Goal: Transaction & Acquisition: Purchase product/service

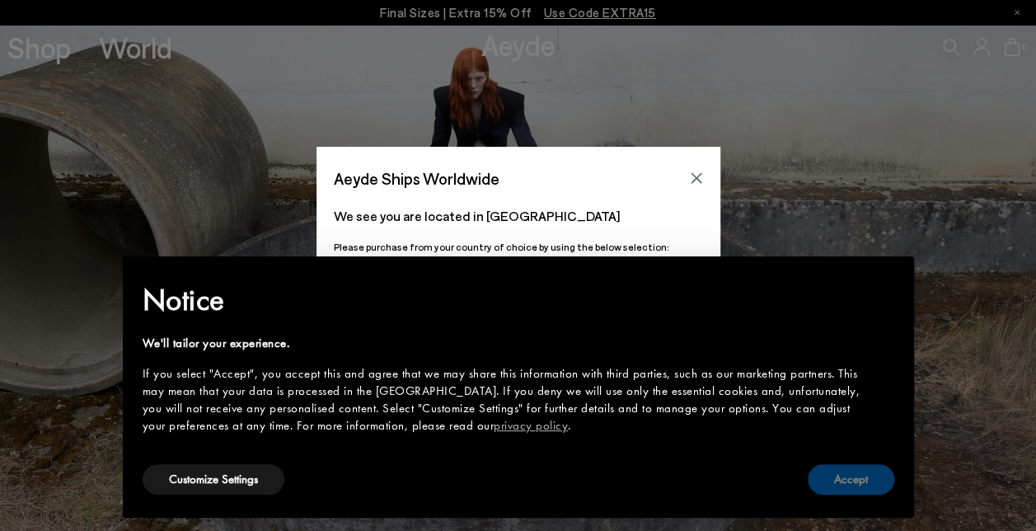
click at [830, 477] on button "Accept" at bounding box center [851, 479] width 87 height 30
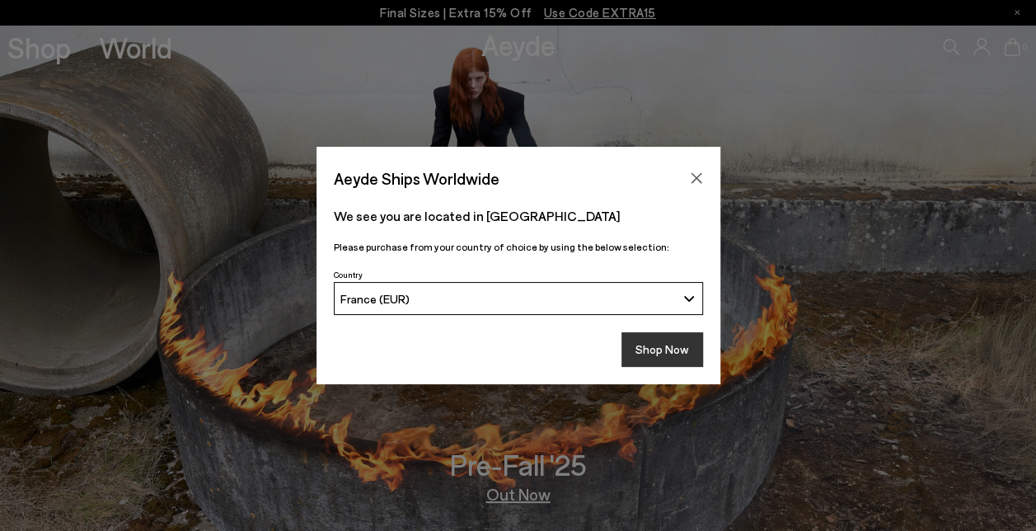
click at [687, 358] on button "Shop Now" at bounding box center [662, 349] width 82 height 35
click at [679, 356] on button "Shop Now" at bounding box center [662, 349] width 82 height 35
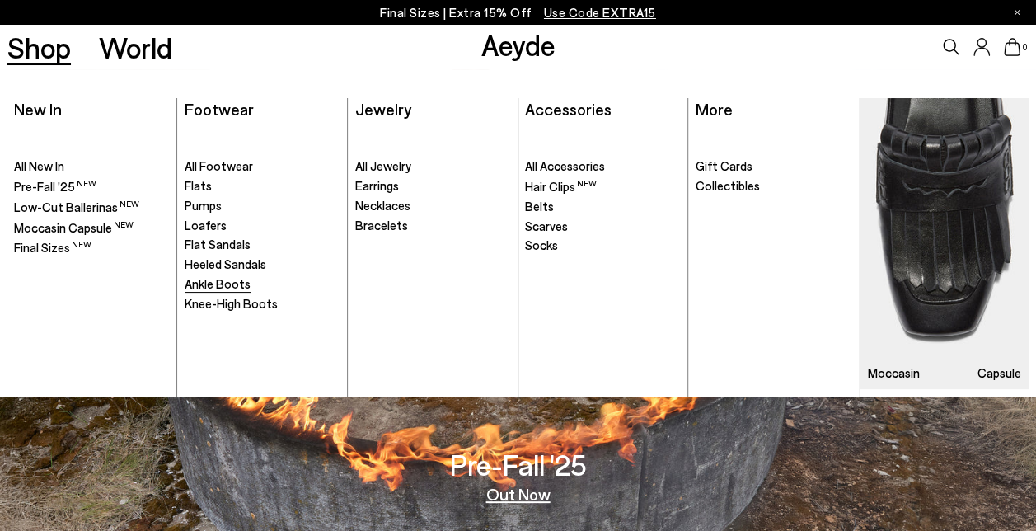
click at [226, 283] on span "Ankle Boots" at bounding box center [218, 283] width 66 height 15
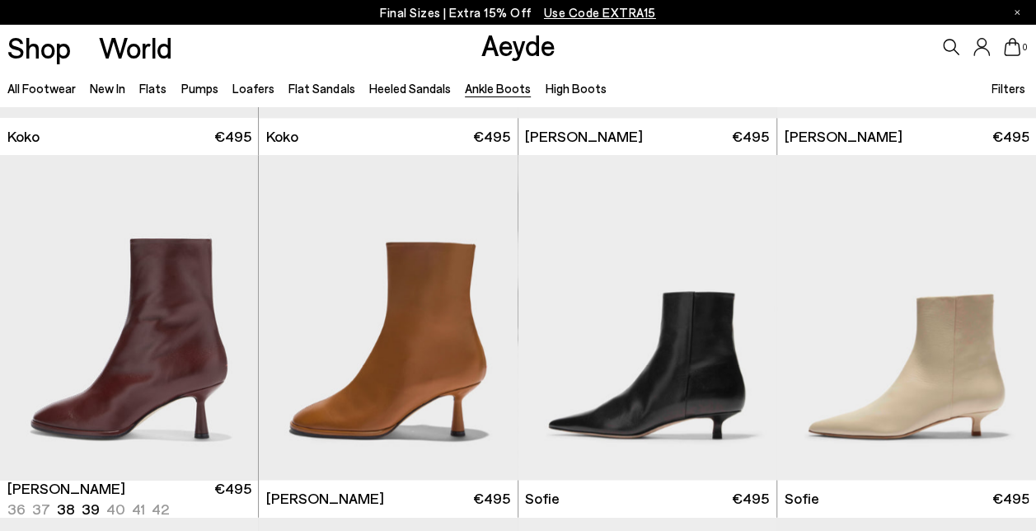
scroll to position [1071, 0]
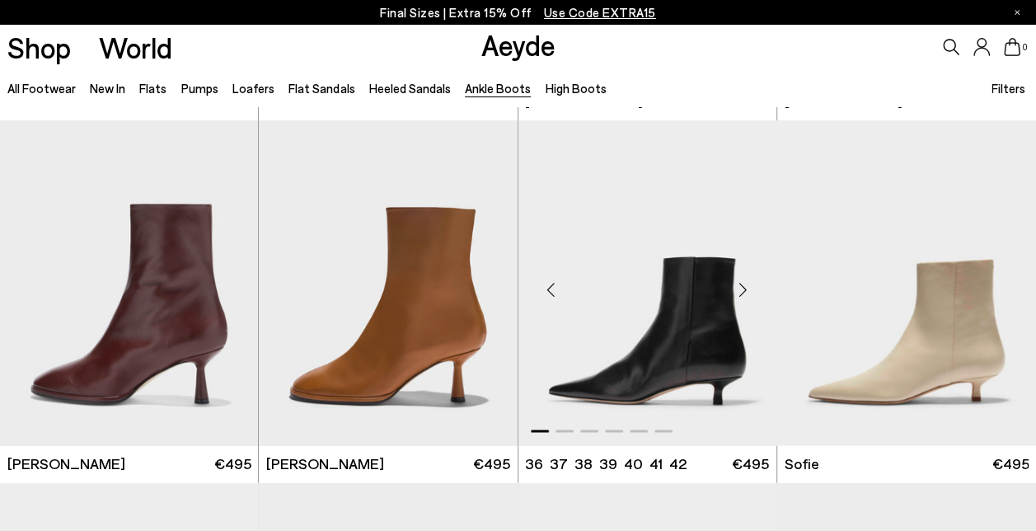
click at [703, 382] on img "1 / 6" at bounding box center [647, 282] width 259 height 325
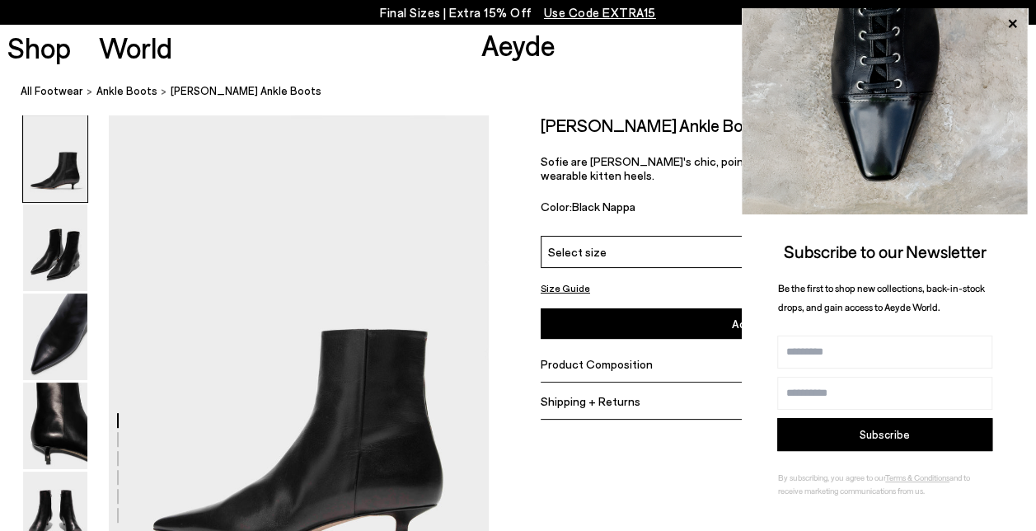
scroll to position [82, 0]
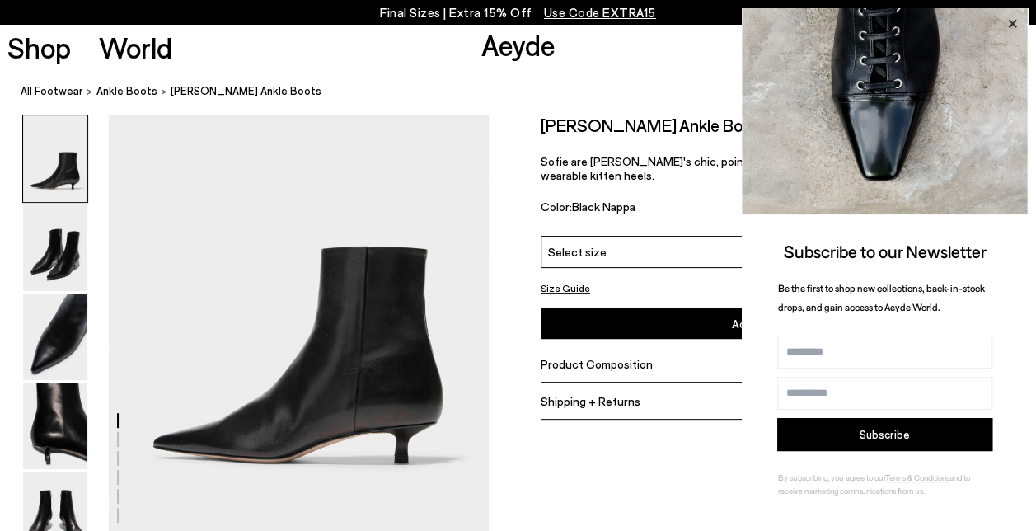
click at [1007, 26] on icon at bounding box center [1011, 23] width 21 height 21
click at [1011, 21] on icon at bounding box center [1012, 24] width 8 height 8
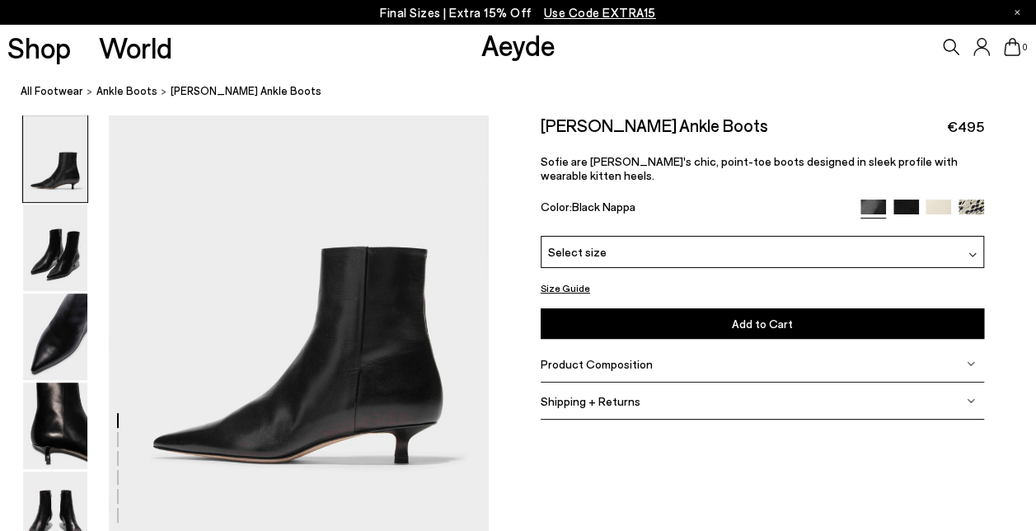
click at [752, 241] on div "Select size" at bounding box center [762, 251] width 443 height 32
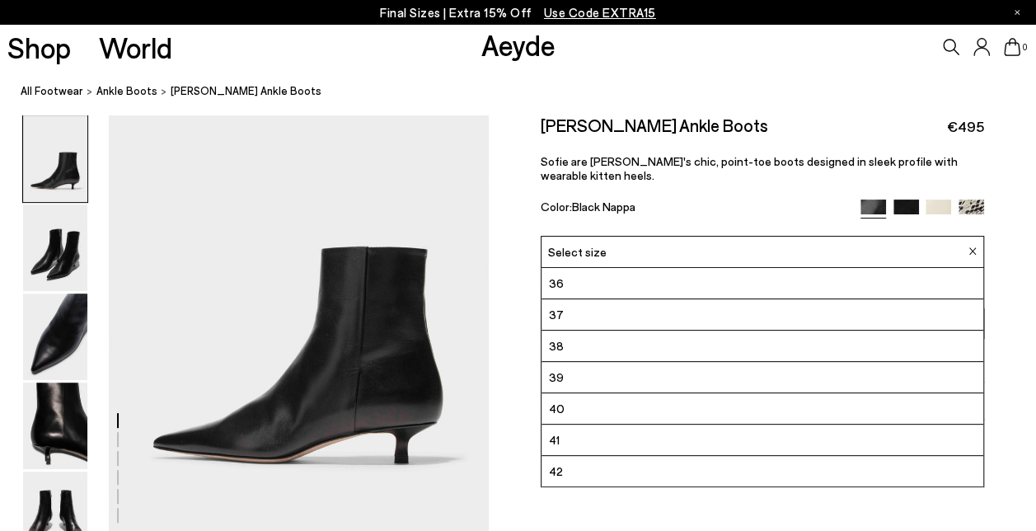
click at [636, 429] on li "41" at bounding box center [762, 439] width 442 height 31
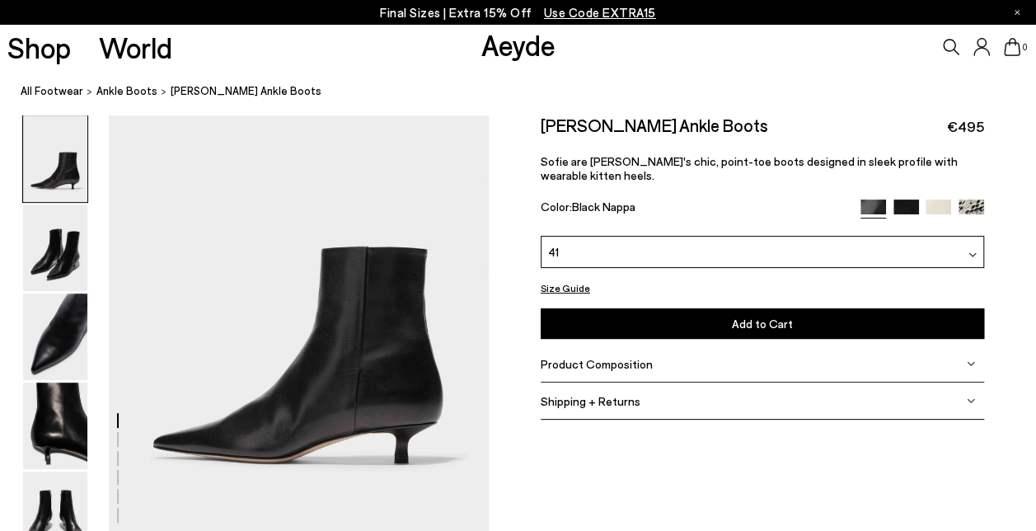
click at [673, 308] on button "Add to Cart Select a Size First" at bounding box center [762, 323] width 443 height 30
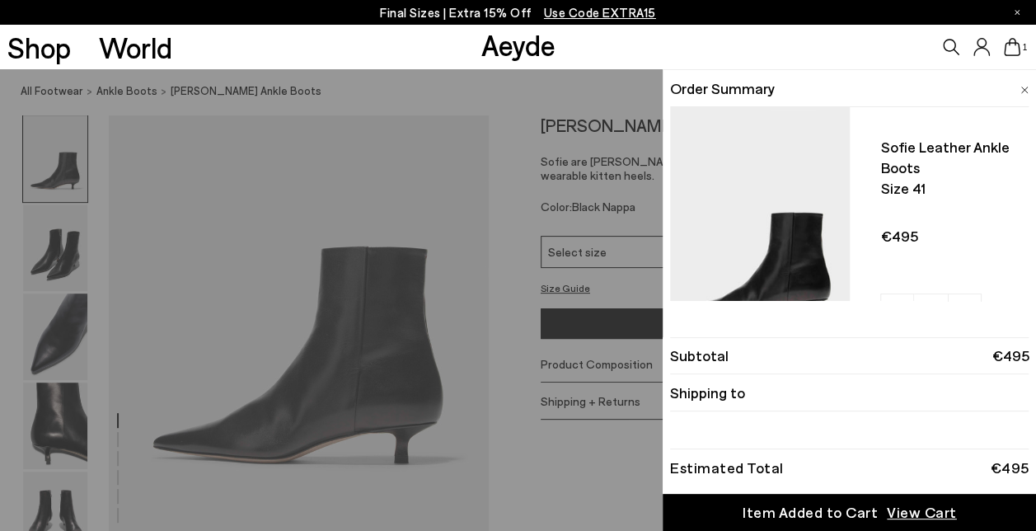
click at [630, 449] on div "Quick Add Color Size View Details Order Summary Sofie leather ankle boots Size …" at bounding box center [518, 300] width 1036 height 462
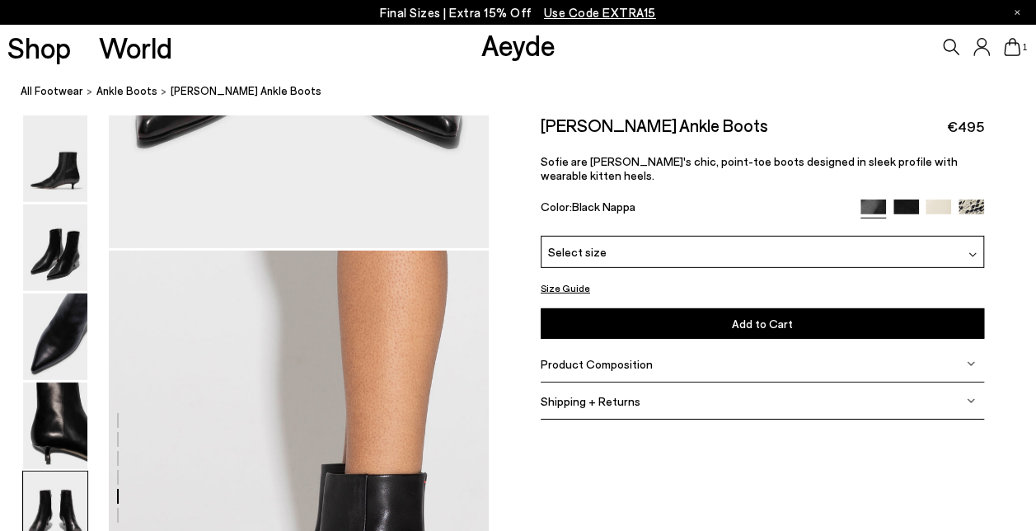
scroll to position [2143, 0]
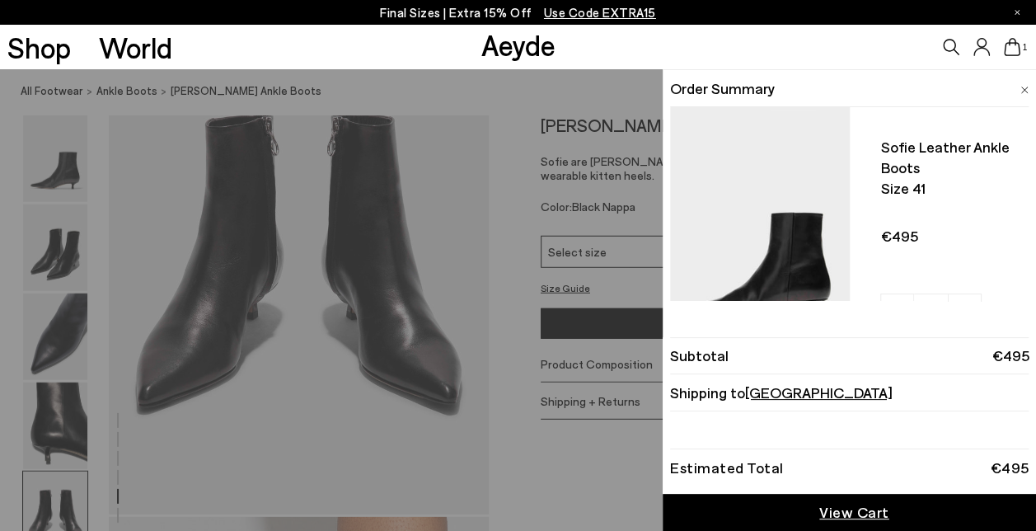
click at [814, 510] on link "View Cart" at bounding box center [849, 512] width 373 height 37
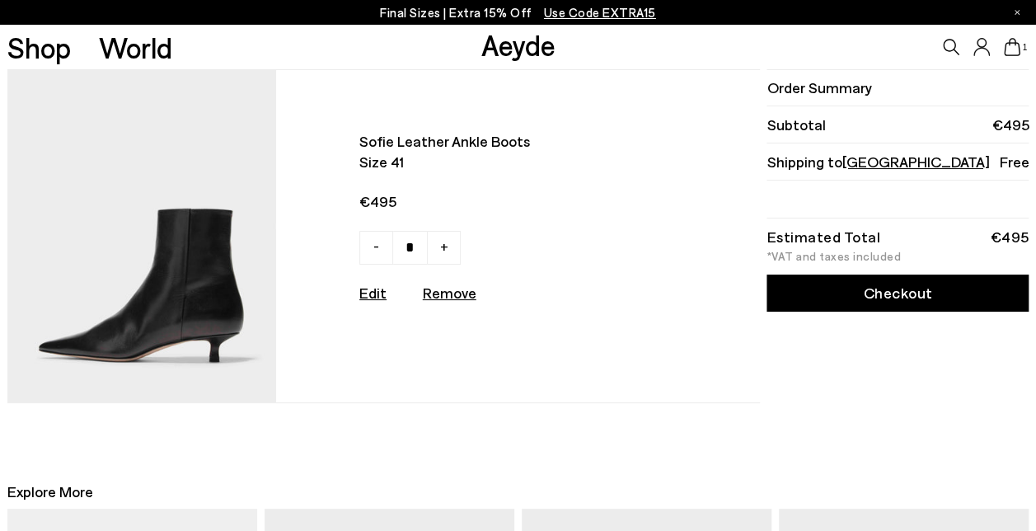
click at [958, 297] on link "Checkout" at bounding box center [897, 292] width 262 height 37
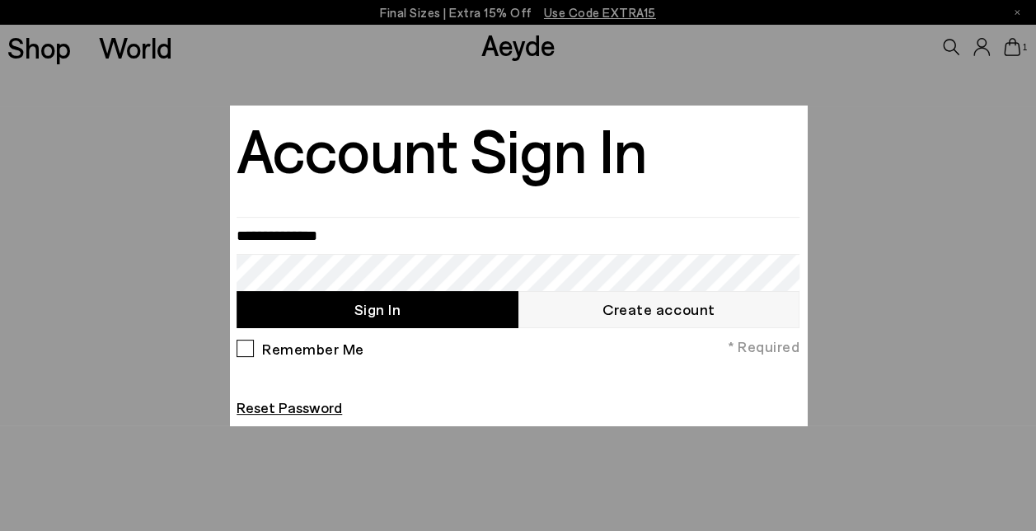
click at [264, 237] on input "email" at bounding box center [518, 235] width 563 height 37
type input "**********"
click at [377, 317] on button "Sign In" at bounding box center [377, 309] width 281 height 37
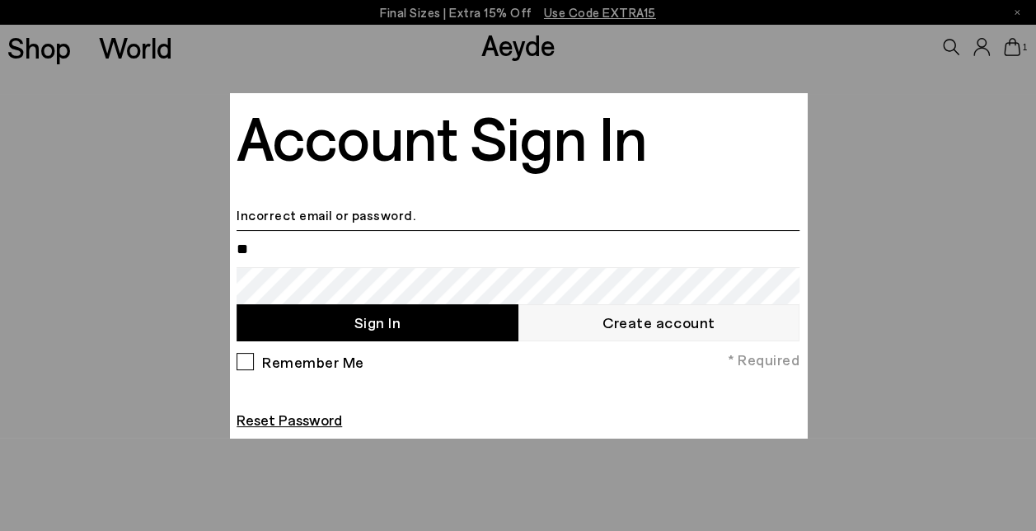
type input "**********"
click at [417, 321] on button "Sign In" at bounding box center [377, 322] width 281 height 37
click at [885, 111] on div at bounding box center [518, 265] width 1036 height 531
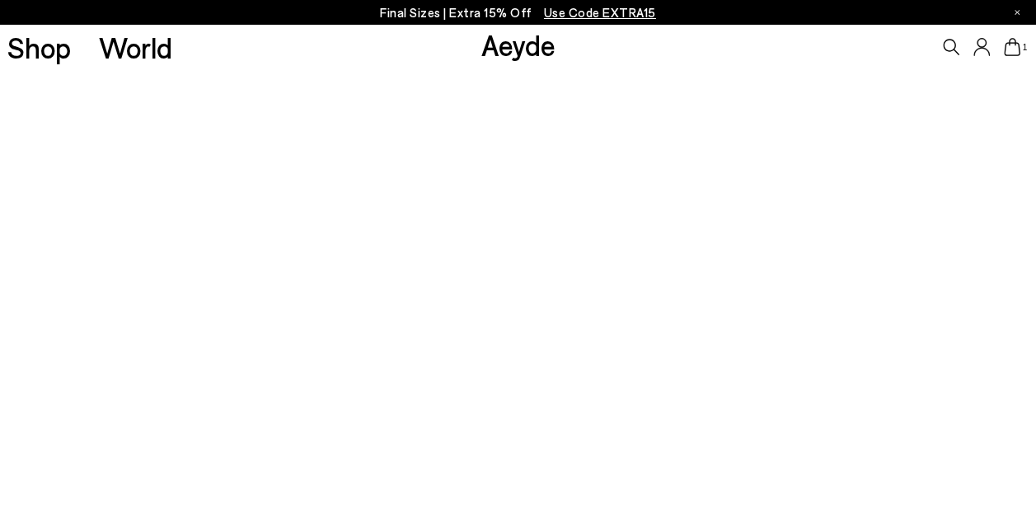
click at [1007, 48] on icon at bounding box center [1012, 47] width 16 height 18
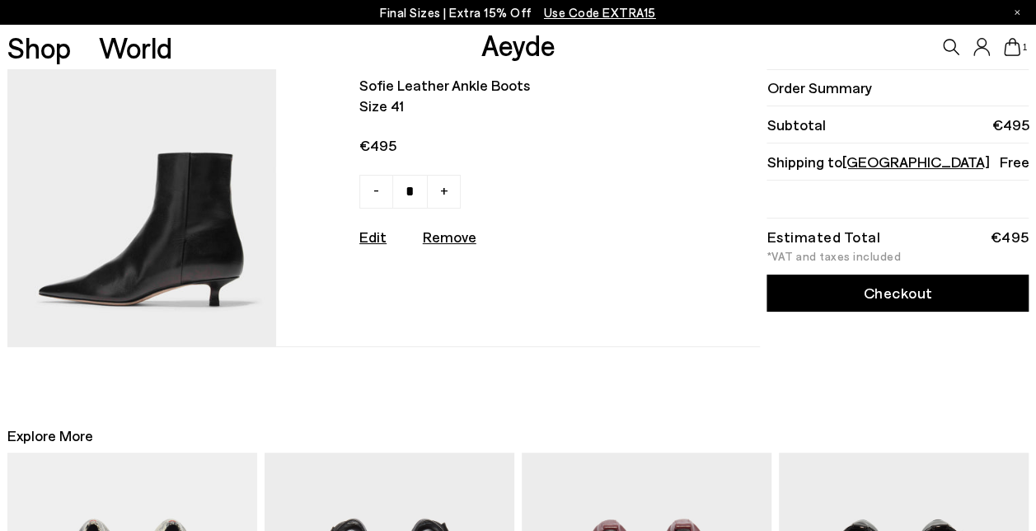
scroll to position [82, 0]
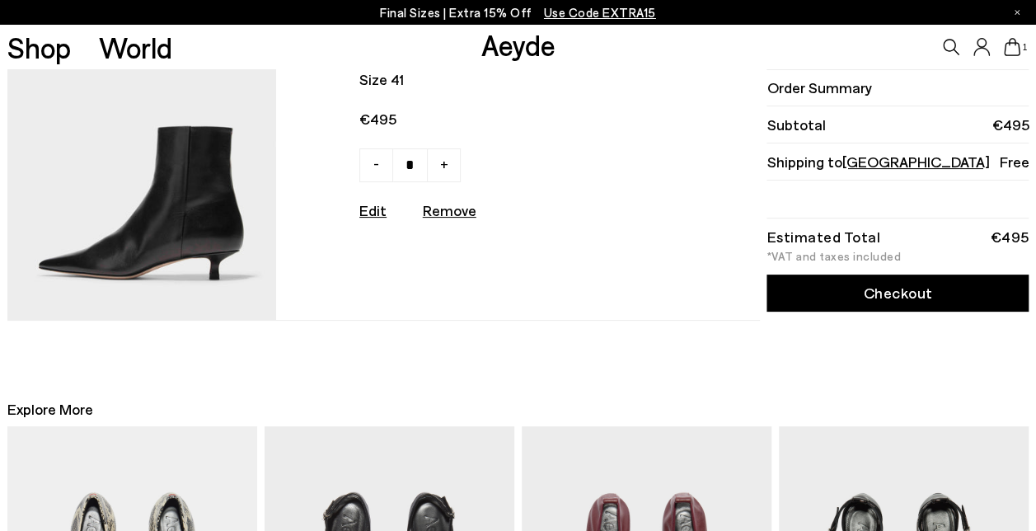
click at [940, 303] on link "Checkout" at bounding box center [897, 292] width 262 height 37
